Goal: Navigation & Orientation: Find specific page/section

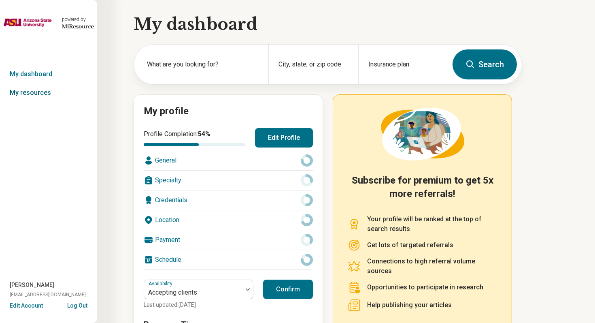
click at [40, 95] on link "My resources" at bounding box center [48, 92] width 97 height 19
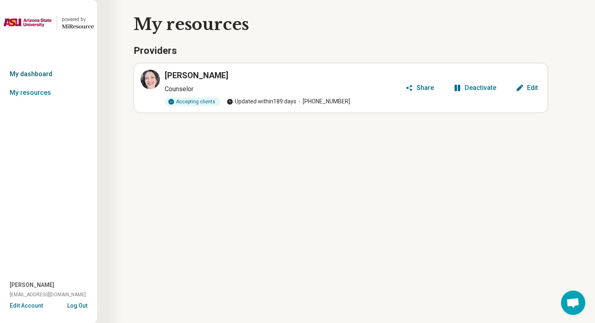
click at [48, 75] on link "My dashboard" at bounding box center [48, 74] width 97 height 19
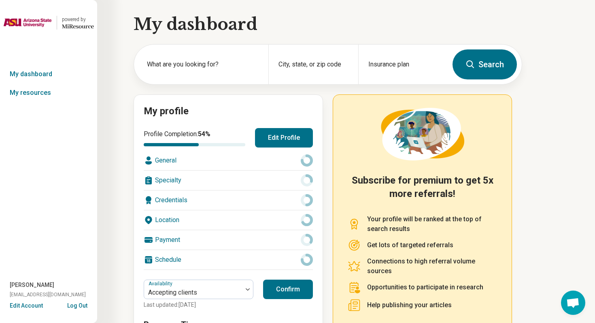
click at [79, 304] on button "Log Out" at bounding box center [77, 304] width 20 height 6
click at [51, 90] on link "My resources" at bounding box center [48, 92] width 97 height 19
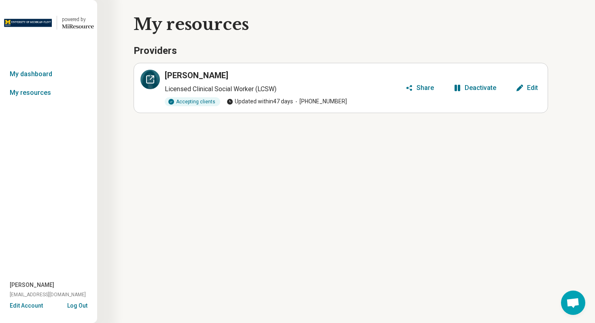
click at [149, 80] on icon at bounding box center [150, 80] width 10 height 10
click at [85, 304] on button "Log Out" at bounding box center [77, 304] width 20 height 6
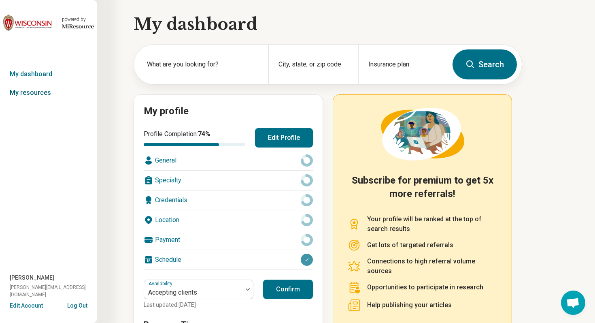
click at [48, 98] on link "My resources" at bounding box center [48, 92] width 97 height 19
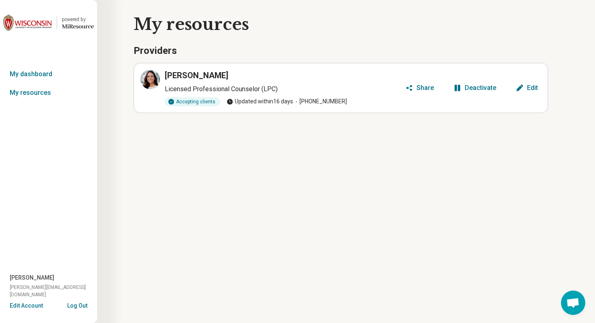
click at [75, 304] on button "Log Out" at bounding box center [77, 304] width 20 height 6
click at [83, 305] on button "Log Out" at bounding box center [77, 304] width 20 height 6
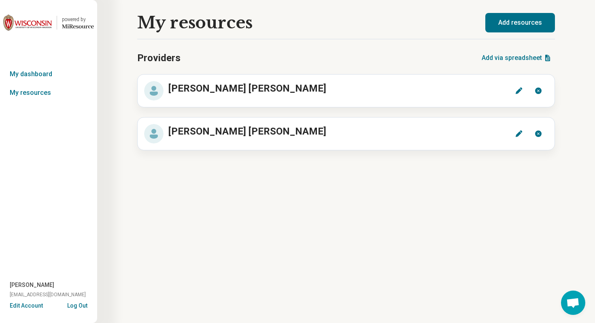
click at [82, 304] on button "Log Out" at bounding box center [77, 304] width 20 height 6
